Goal: Information Seeking & Learning: Learn about a topic

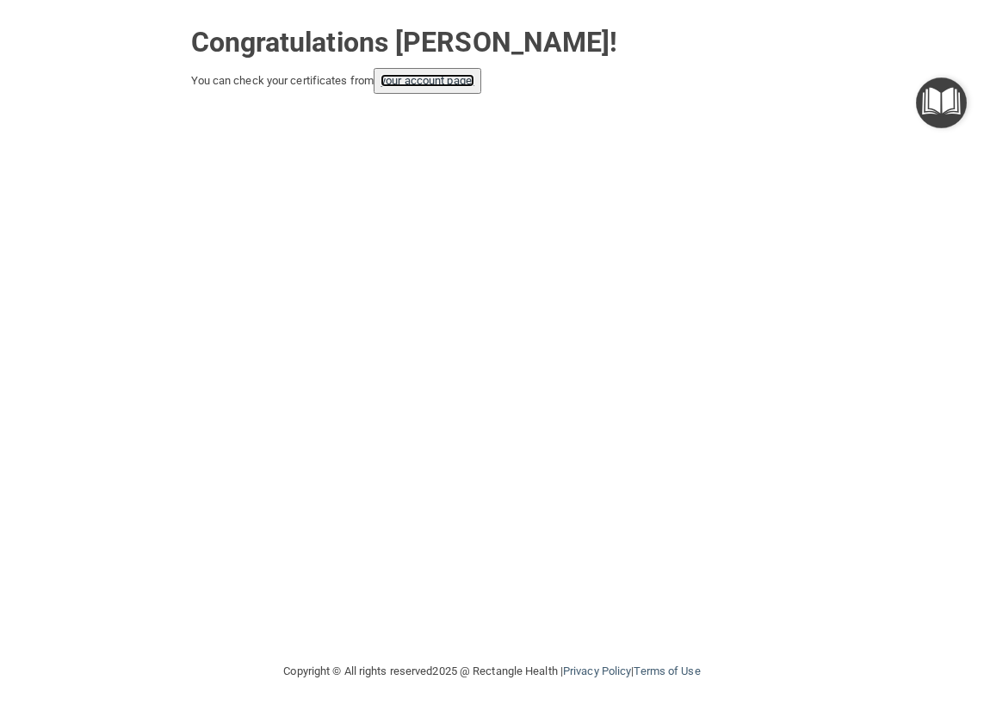
click at [435, 81] on link "your account page!" at bounding box center [427, 80] width 94 height 13
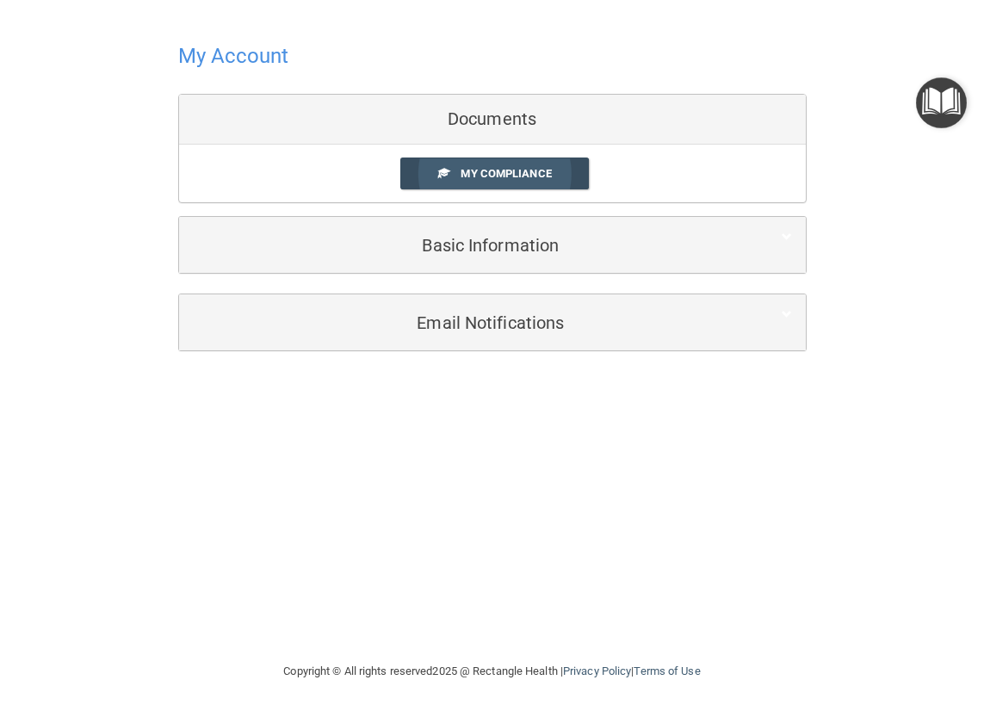
click at [486, 171] on span "My Compliance" at bounding box center [505, 173] width 90 height 13
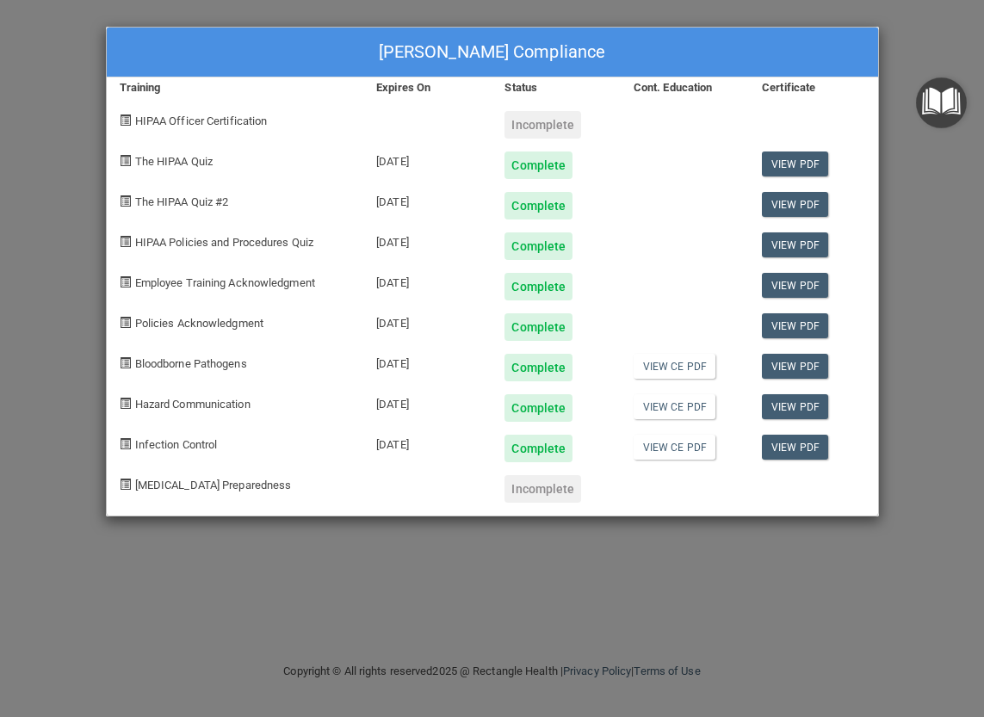
click at [32, 62] on div "Jennifer Balis's Compliance Training Expires On Status Cont. Education Certific…" at bounding box center [492, 358] width 984 height 717
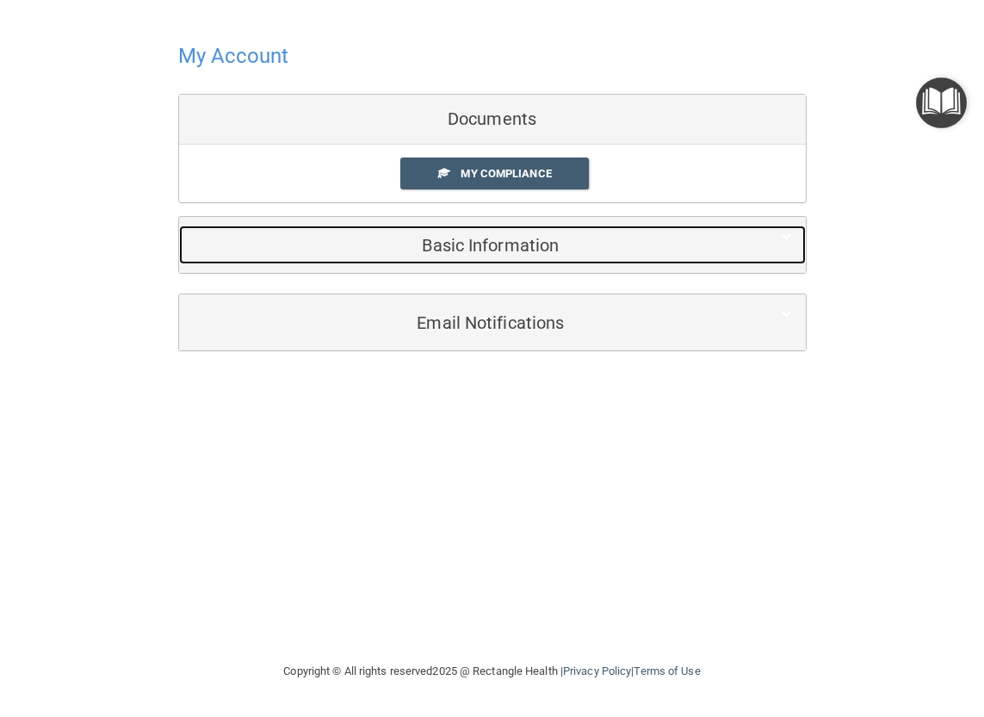
click at [487, 256] on div "Basic Information" at bounding box center [466, 244] width 574 height 39
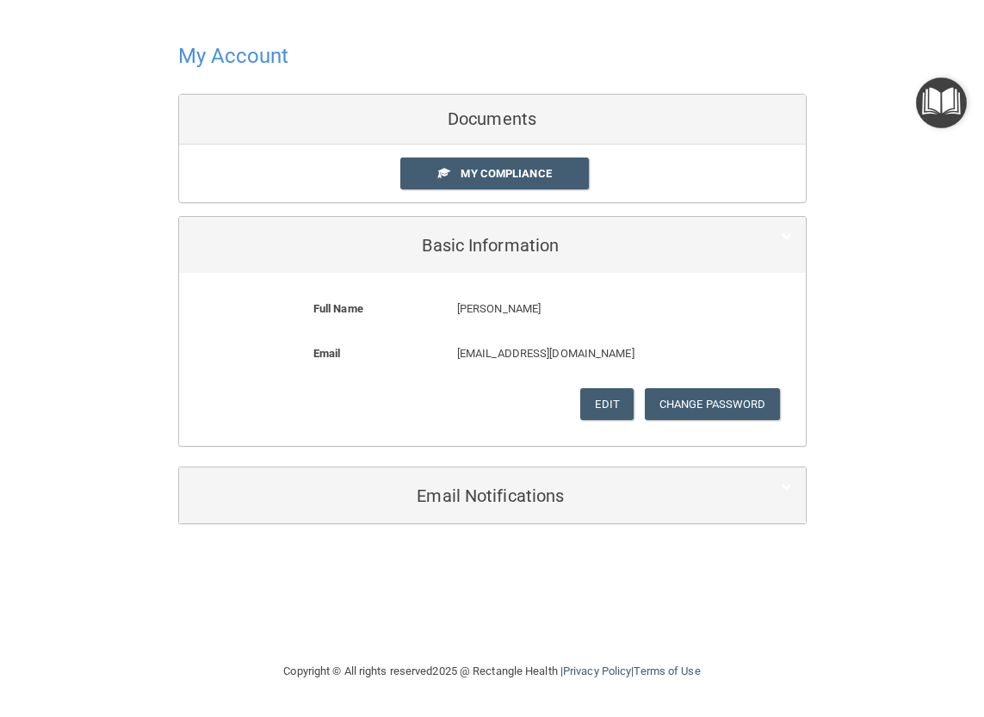
click at [485, 515] on div "Email Notifications" at bounding box center [492, 495] width 627 height 56
click at [156, 398] on div "My Account Documents My Compliance My Compliance My BAA Basic Information Full …" at bounding box center [491, 280] width 915 height 527
click at [207, 64] on h4 "My Account" at bounding box center [233, 56] width 111 height 22
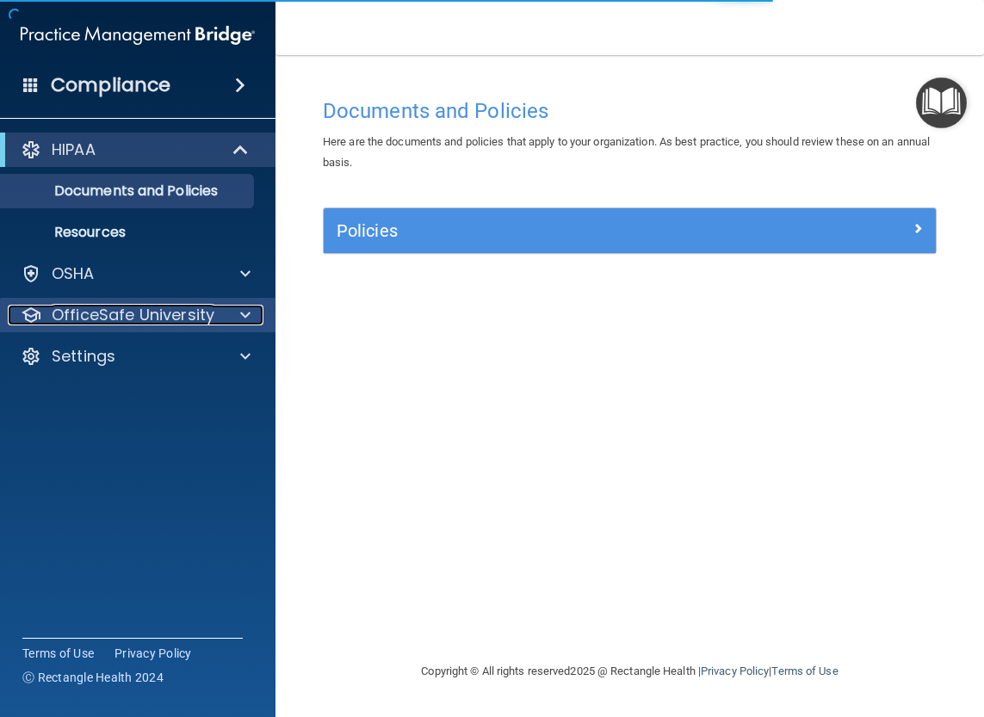
click at [170, 312] on p "OfficeSafe University" at bounding box center [133, 315] width 163 height 21
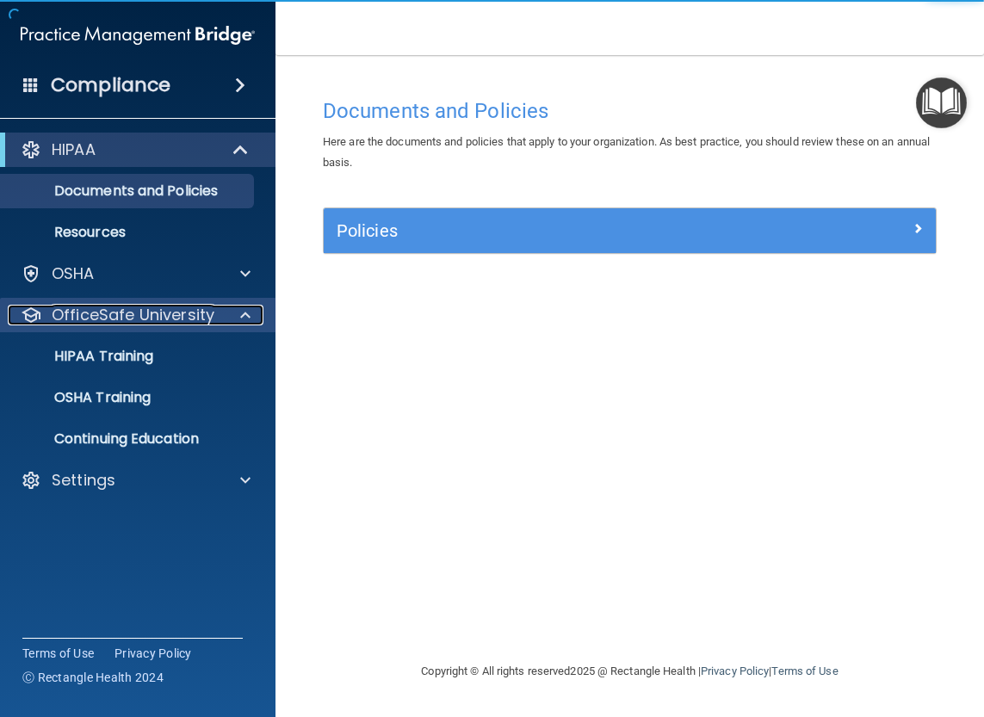
click at [137, 309] on p "OfficeSafe University" at bounding box center [133, 315] width 163 height 21
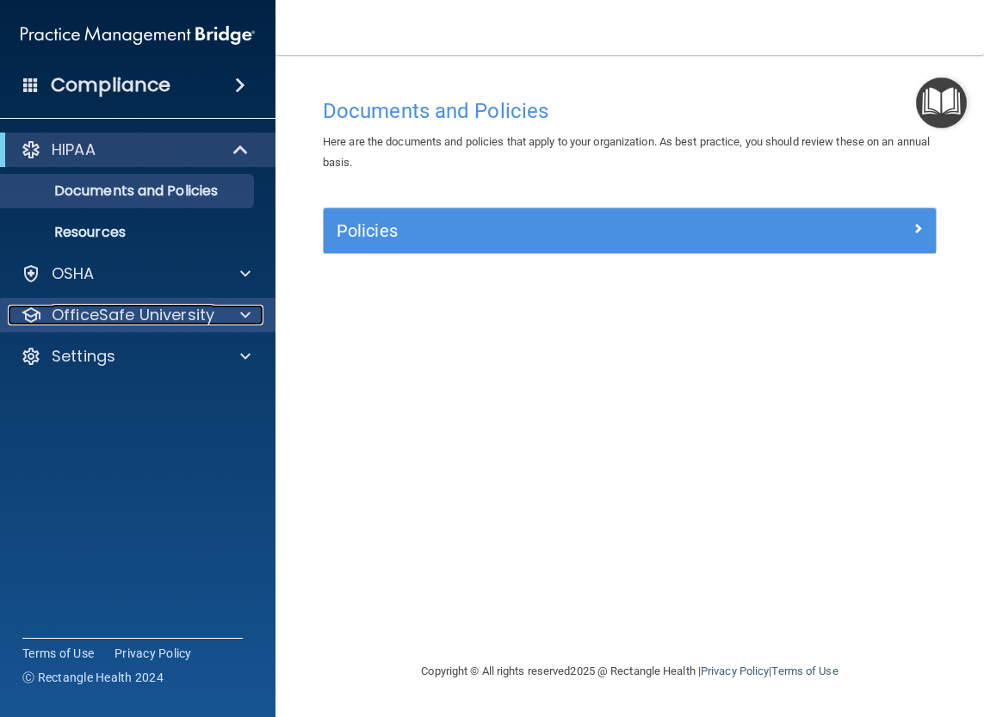
click at [137, 310] on p "OfficeSafe University" at bounding box center [133, 315] width 163 height 21
click at [109, 317] on p "OfficeSafe University" at bounding box center [133, 315] width 163 height 21
click at [97, 301] on div "OfficeSafe University" at bounding box center [138, 315] width 276 height 34
click at [97, 311] on p "OfficeSafe University" at bounding box center [133, 315] width 163 height 21
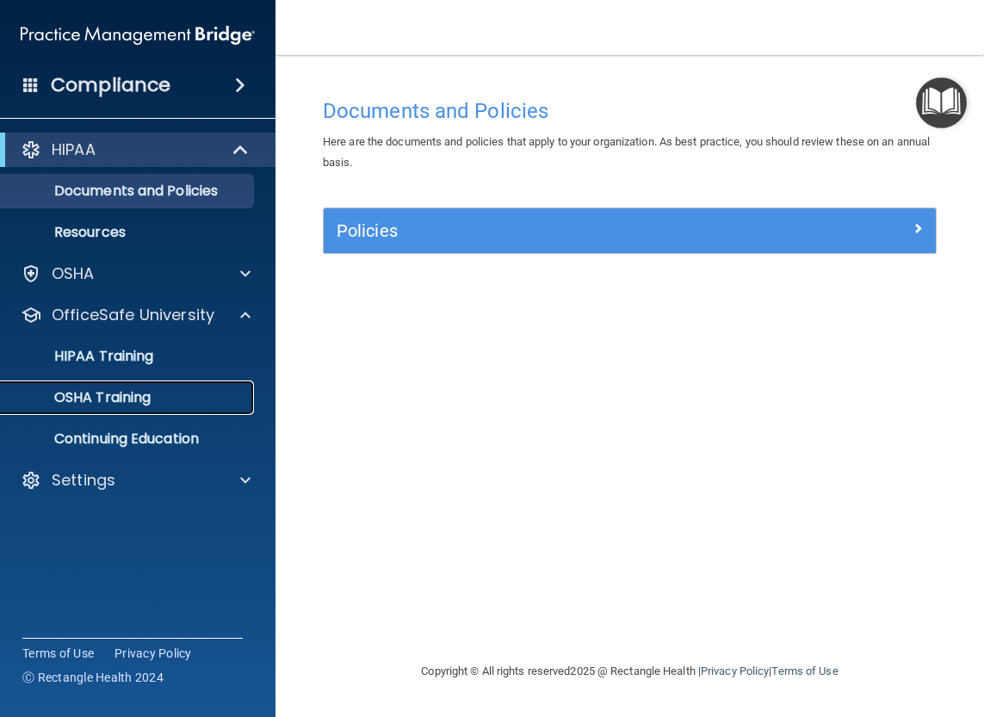
click at [96, 397] on p "OSHA Training" at bounding box center [80, 397] width 139 height 17
